Goal: Transaction & Acquisition: Purchase product/service

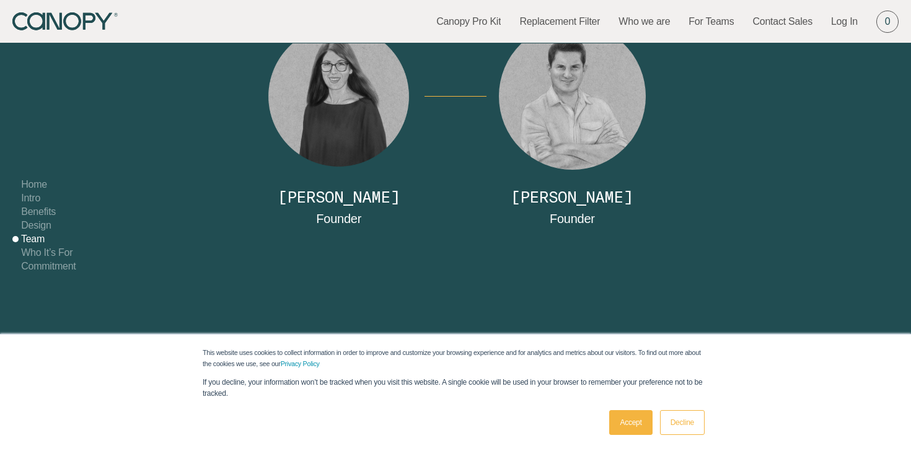
scroll to position [4344, 0]
click at [673, 422] on link "Decline" at bounding box center [682, 422] width 45 height 25
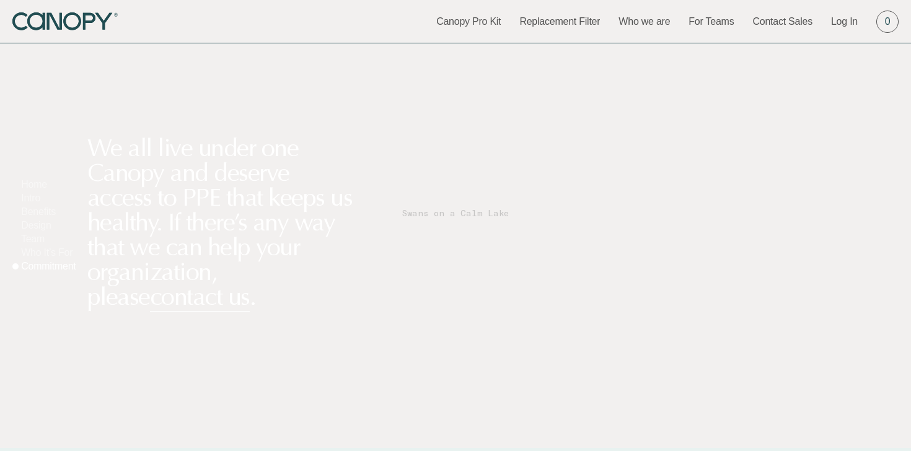
scroll to position [6533, 0]
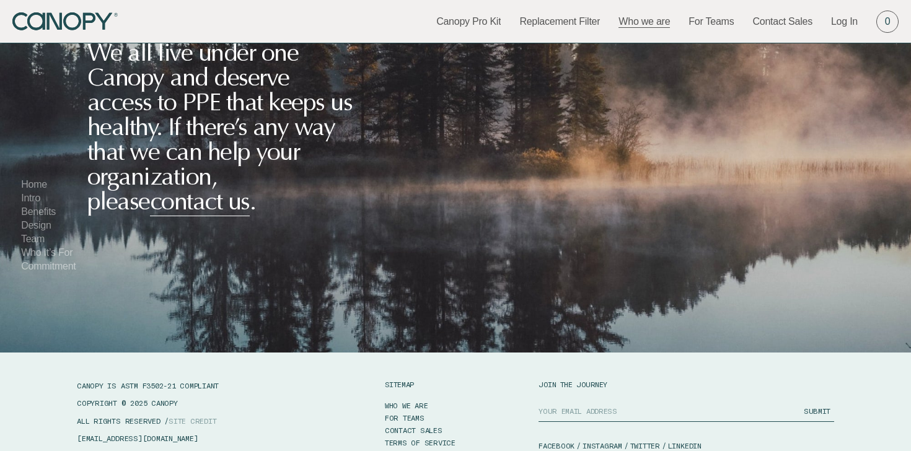
click at [650, 21] on link "Who we are" at bounding box center [644, 22] width 51 height 14
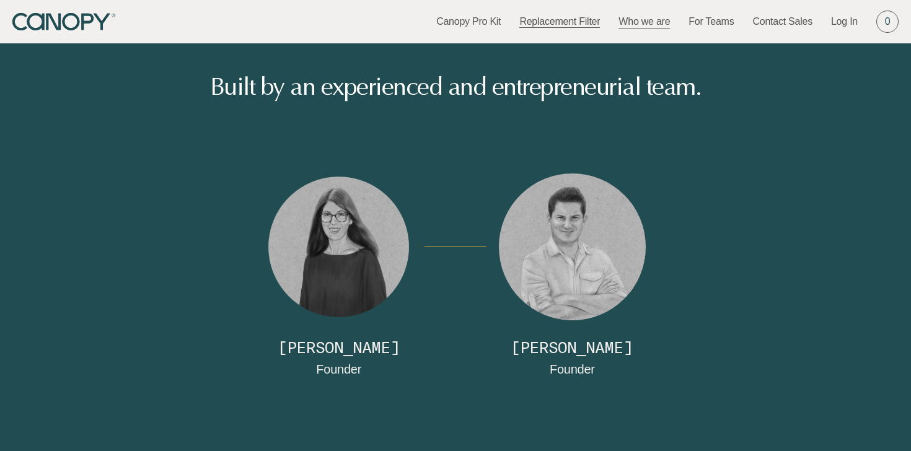
click at [544, 20] on link "Replacement Filter" at bounding box center [559, 22] width 81 height 14
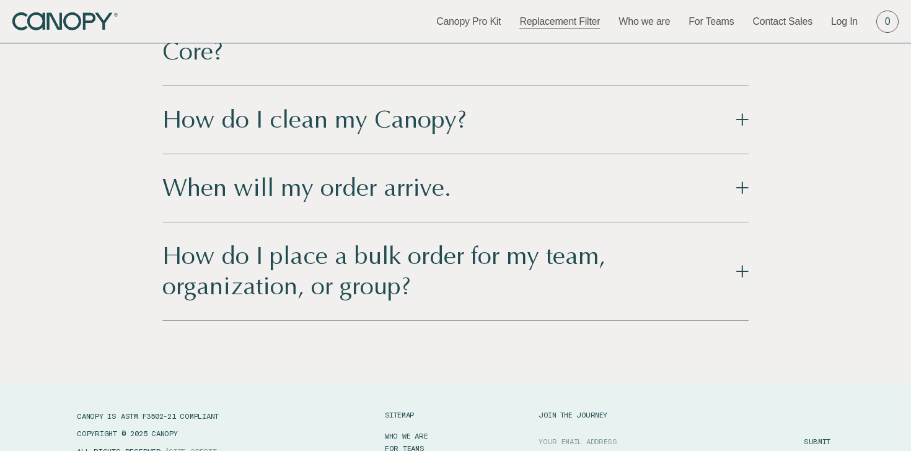
scroll to position [2048, 0]
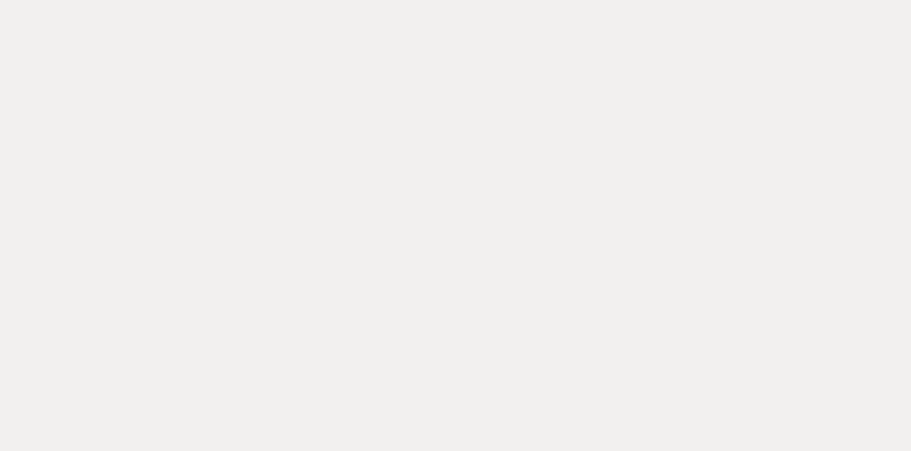
scroll to position [1, 0]
